Goal: Task Accomplishment & Management: Complete application form

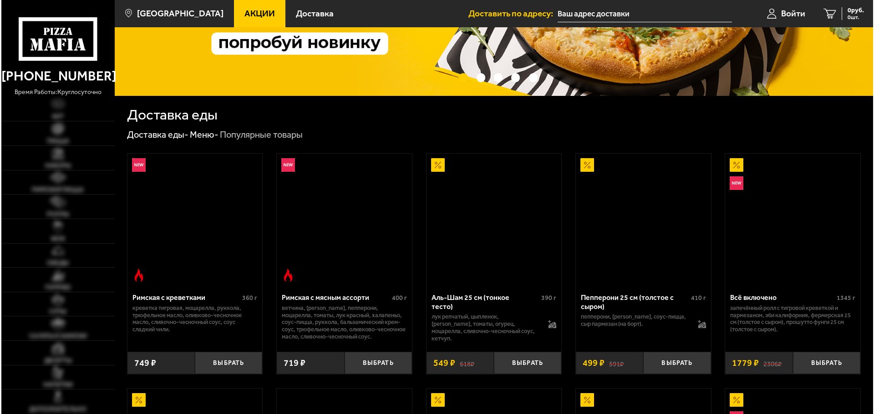
scroll to position [182, 0]
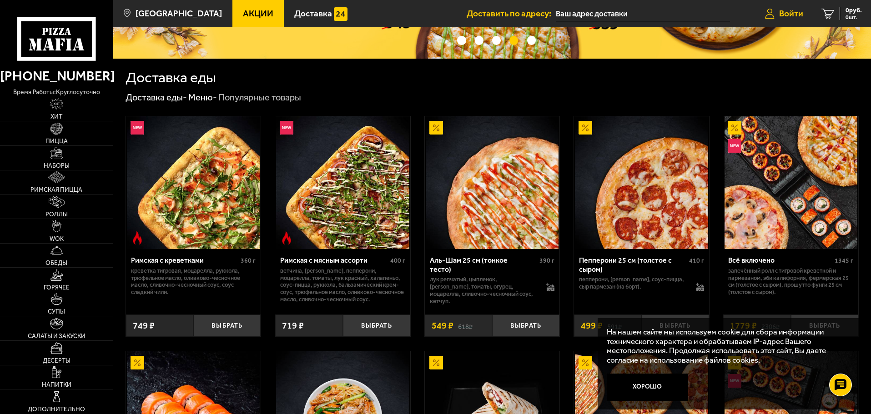
click at [783, 9] on span "Войти" at bounding box center [791, 13] width 24 height 9
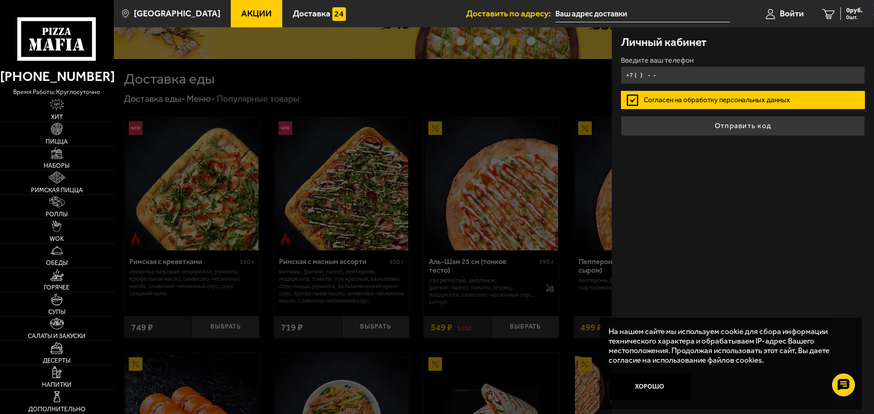
click at [689, 70] on input "+7 ( ) - -" at bounding box center [743, 75] width 244 height 18
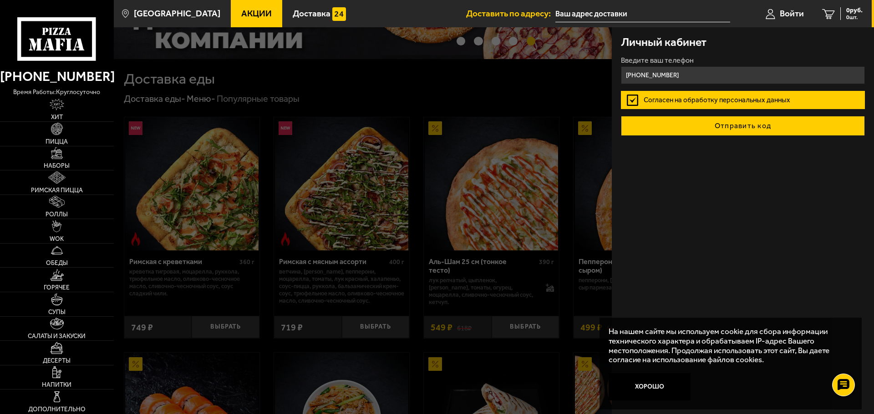
type input "[PHONE_NUMBER]"
click at [744, 130] on button "Отправить код" at bounding box center [743, 126] width 244 height 20
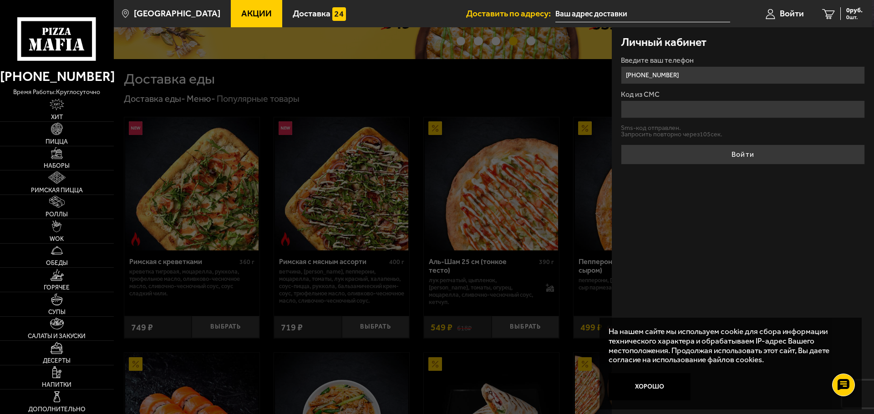
click at [676, 390] on button "Хорошо" at bounding box center [649, 387] width 82 height 27
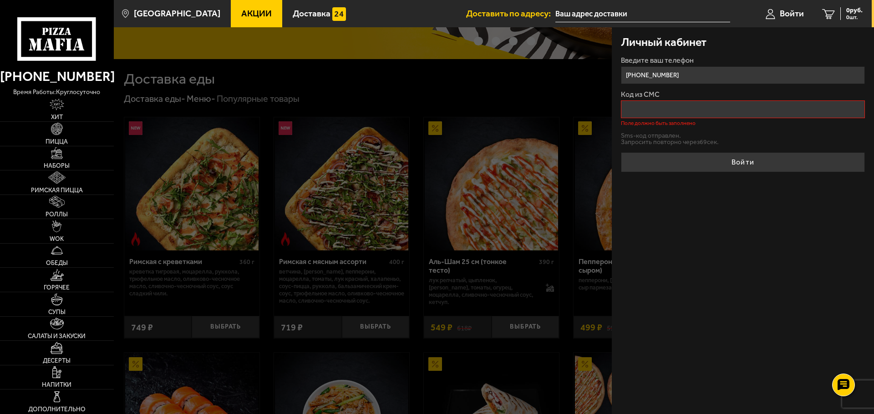
click at [678, 121] on p "Поле должно быть заполнено" at bounding box center [743, 123] width 244 height 5
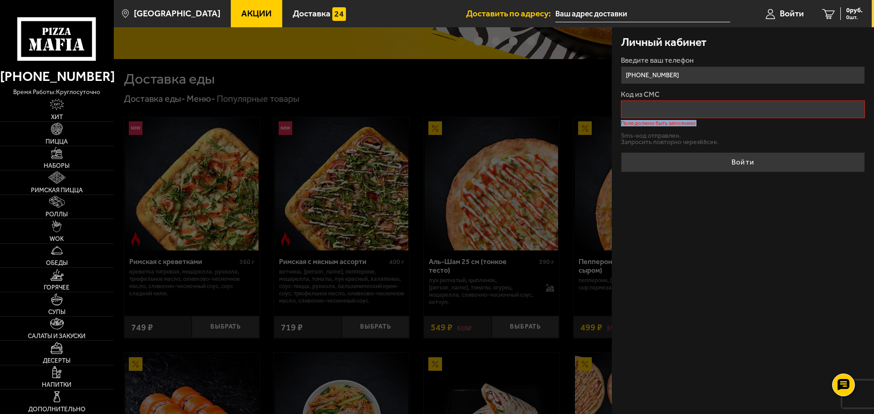
click at [678, 121] on p "Поле должно быть заполнено" at bounding box center [743, 123] width 244 height 5
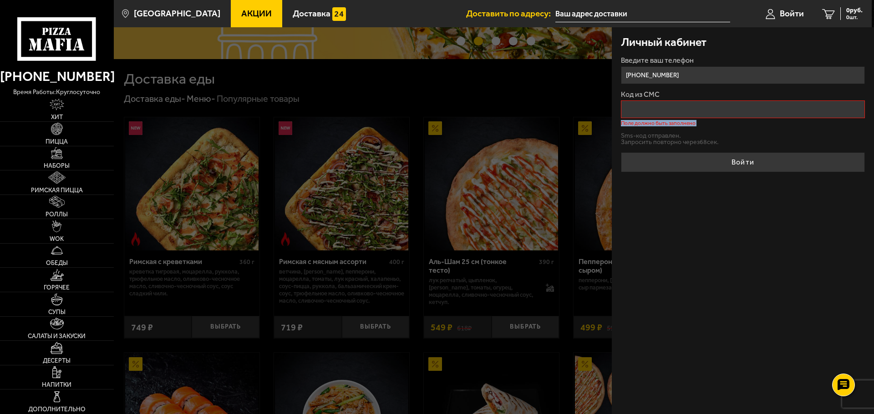
click at [678, 121] on p "Поле должно быть заполнено" at bounding box center [743, 123] width 244 height 5
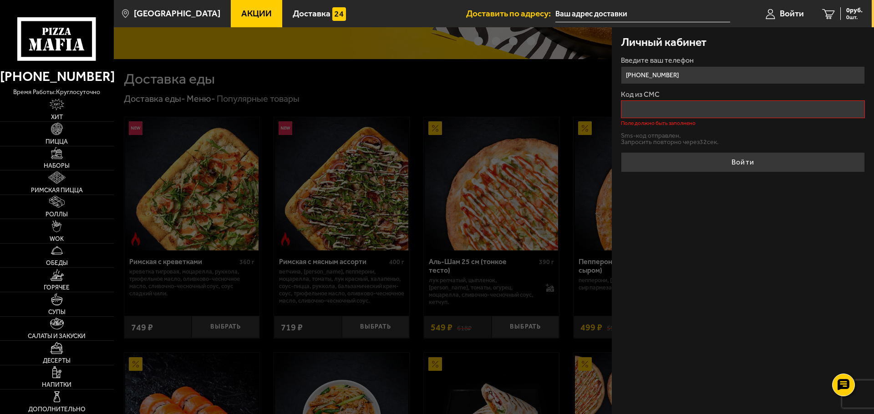
click at [681, 126] on form "Введите ваш телефон [PHONE_NUMBER] Код из СМС Поле должно быть заполнено Sms-ко…" at bounding box center [743, 115] width 244 height 116
click at [721, 129] on form "Введите ваш телефон [PHONE_NUMBER] Код из СМС Поле должно быть заполнено Sms-ко…" at bounding box center [743, 115] width 244 height 116
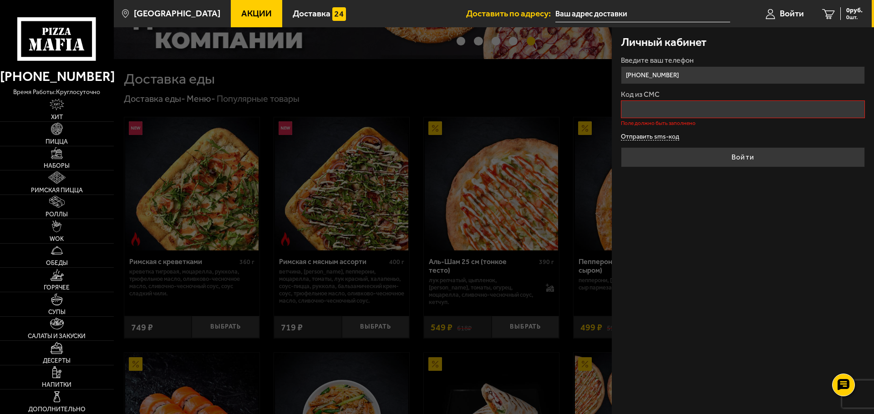
click at [665, 138] on button "Отправить sms-код" at bounding box center [650, 137] width 58 height 7
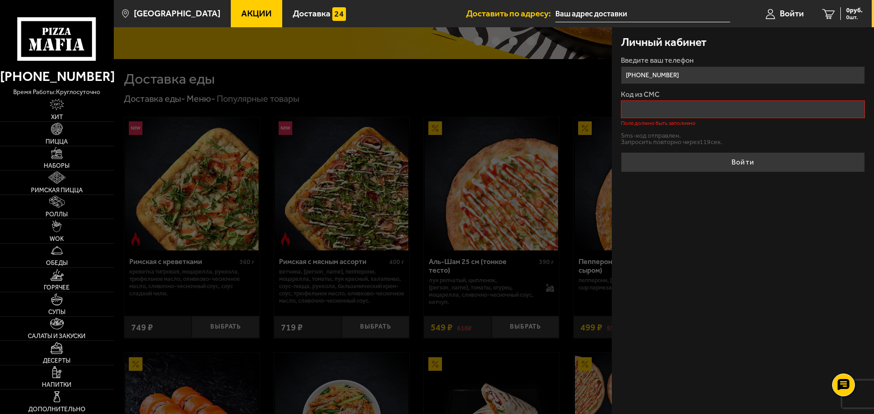
click at [695, 128] on form "Введите ваш телефон [PHONE_NUMBER] Код из СМС Поле должно быть заполнено Sms-ко…" at bounding box center [743, 115] width 244 height 116
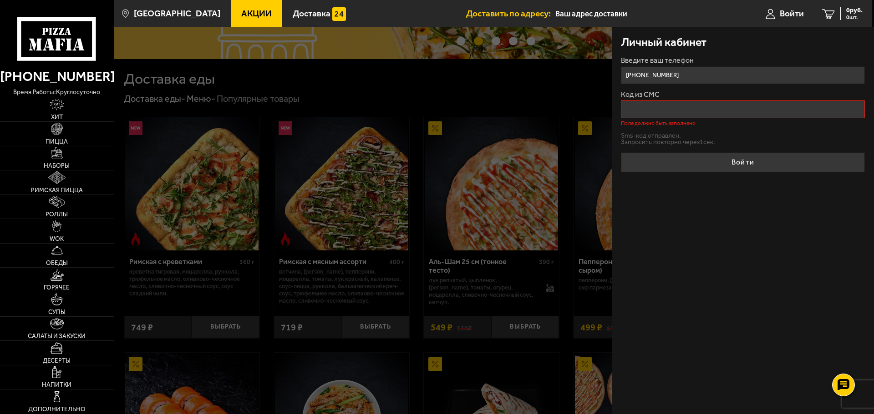
click at [694, 116] on input "Код из СМС" at bounding box center [743, 110] width 244 height 18
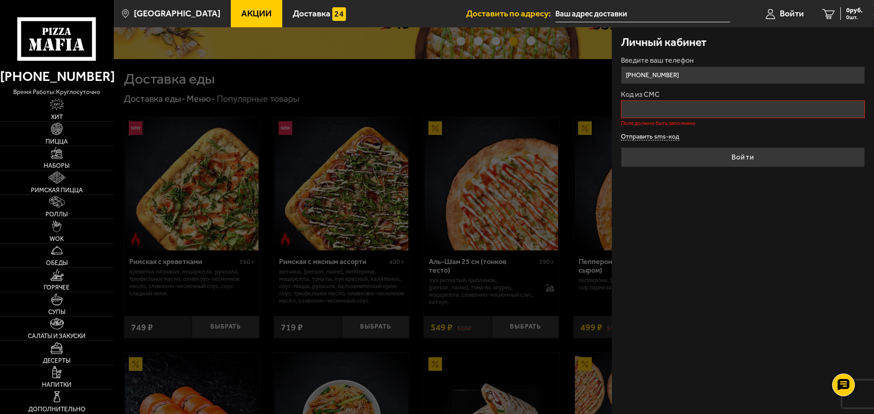
click at [657, 140] on button "Отправить sms-код" at bounding box center [650, 137] width 58 height 7
